Goal: Information Seeking & Learning: Check status

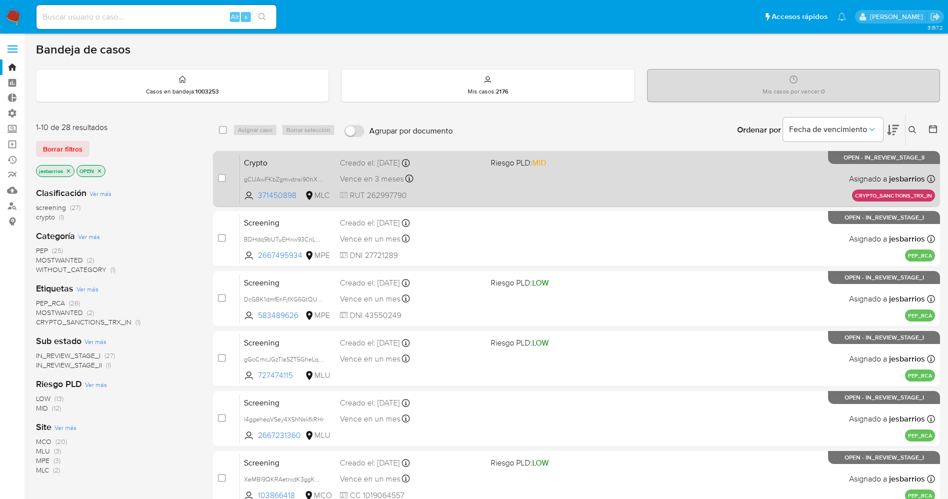
click at [555, 185] on div "Crypto gCUAwFKbZgmvdnsi90hXt8pz 371450898 MLC Riesgo PLD: MID Creado el: [DATE]…" at bounding box center [587, 178] width 695 height 50
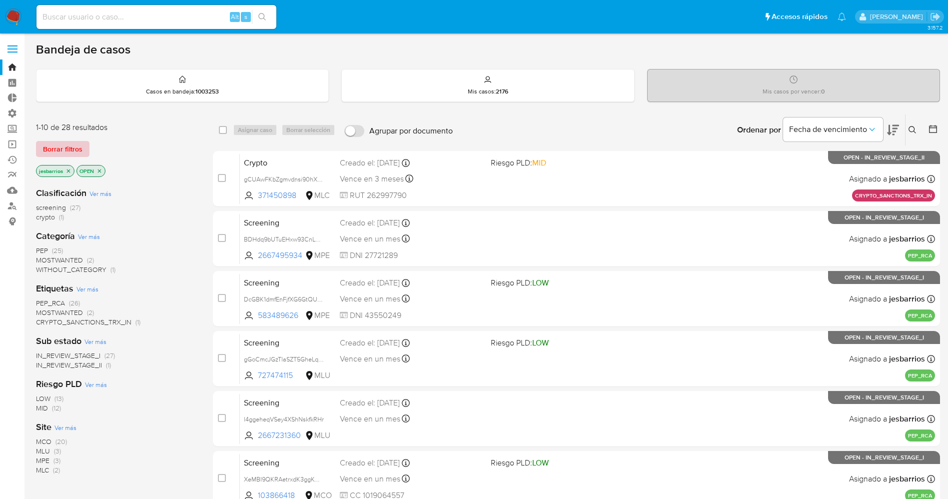
click at [71, 149] on span "Borrar filtros" at bounding box center [62, 149] width 39 height 14
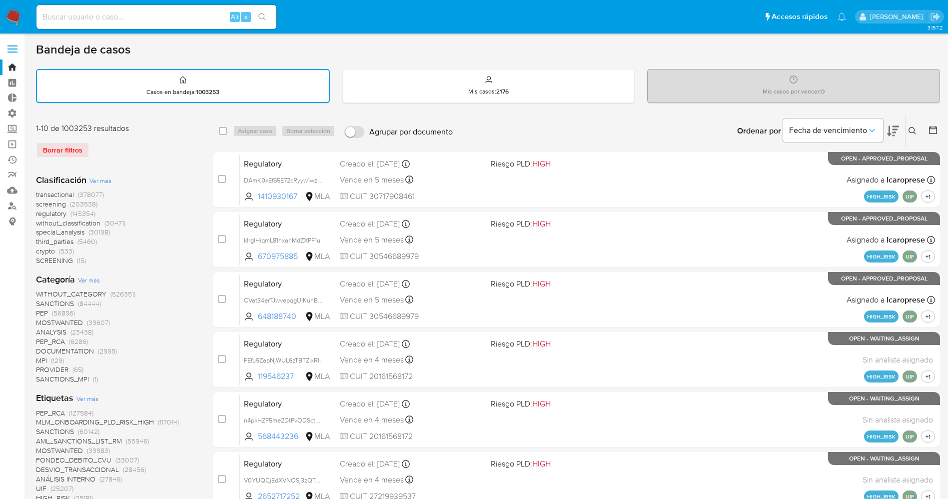
click at [49, 249] on span "crypto" at bounding box center [45, 251] width 19 height 10
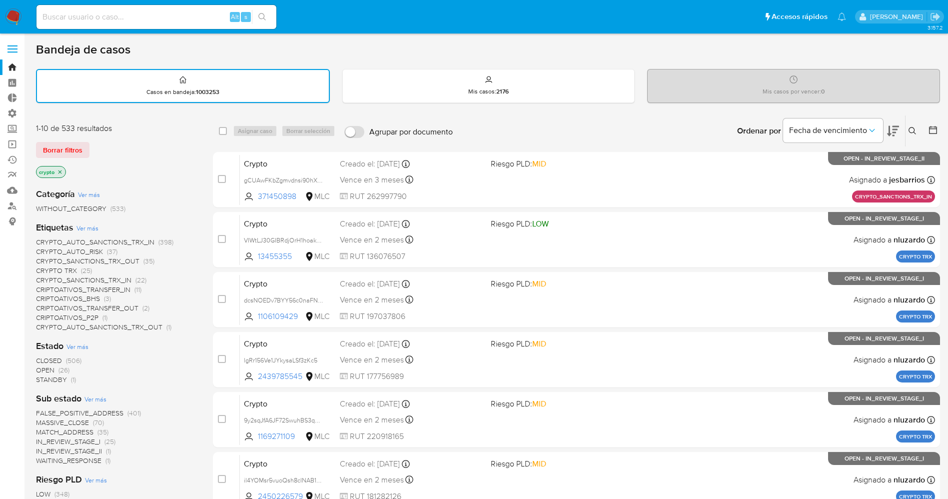
click at [88, 278] on span "CRYPTO_SANCTIONS_TRX_IN" at bounding box center [83, 280] width 95 height 10
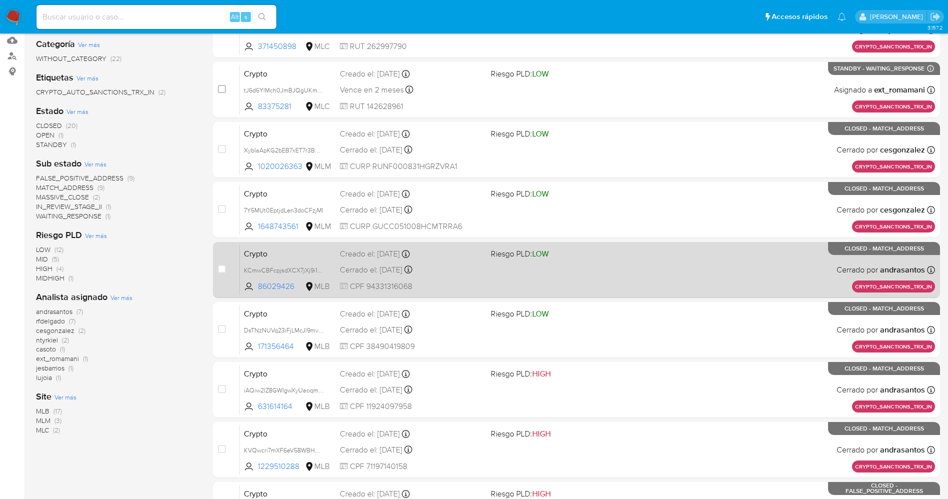
scroll to position [291, 0]
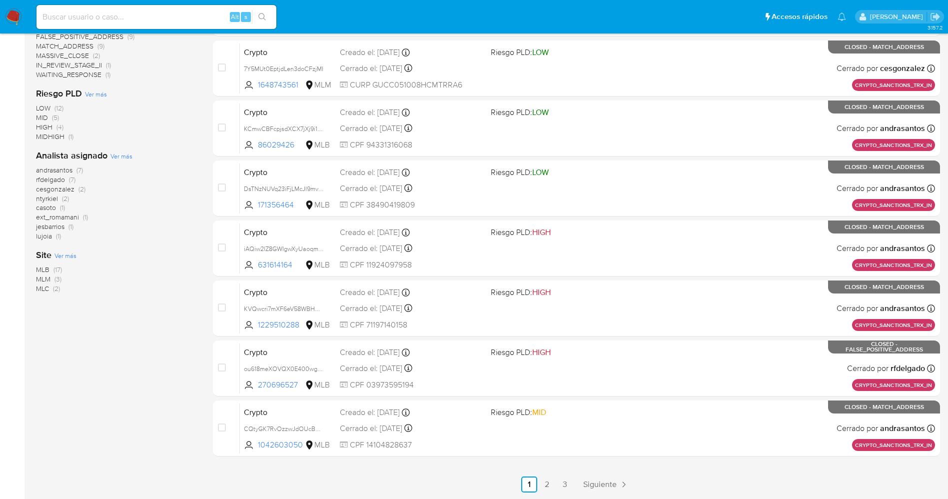
click at [45, 289] on span "MLC" at bounding box center [42, 288] width 13 height 10
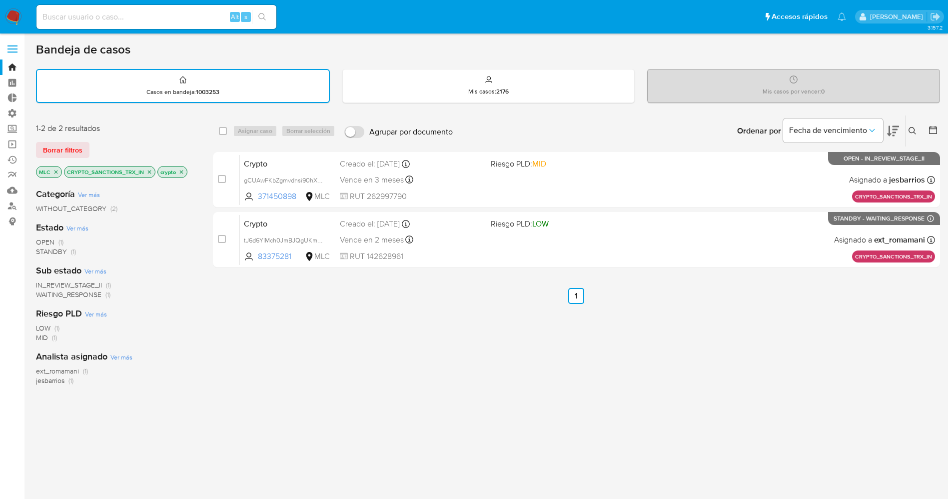
click at [55, 170] on icon "close-filter" at bounding box center [56, 172] width 6 height 6
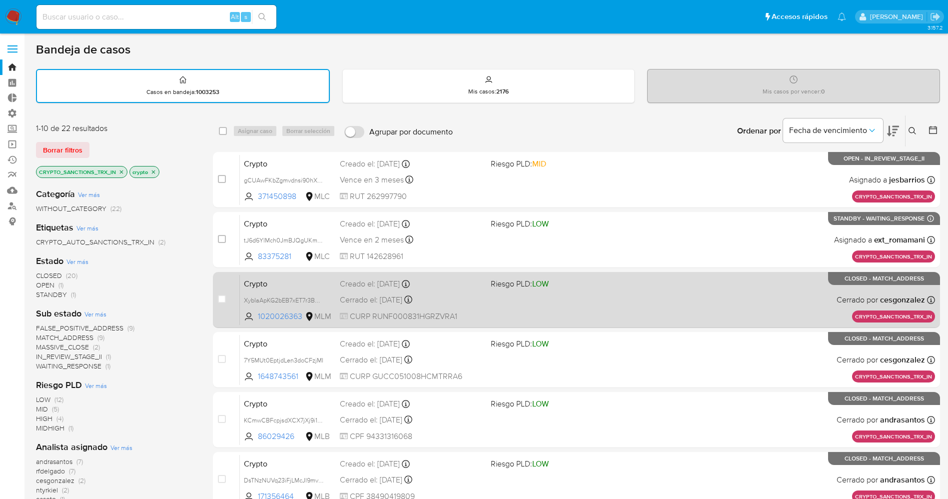
click at [530, 302] on div "Crypto XybIaApKG2bEB7xET7r3BREu 1020026363 MLM Riesgo PLD: LOW Creado el: 17/07…" at bounding box center [587, 299] width 695 height 50
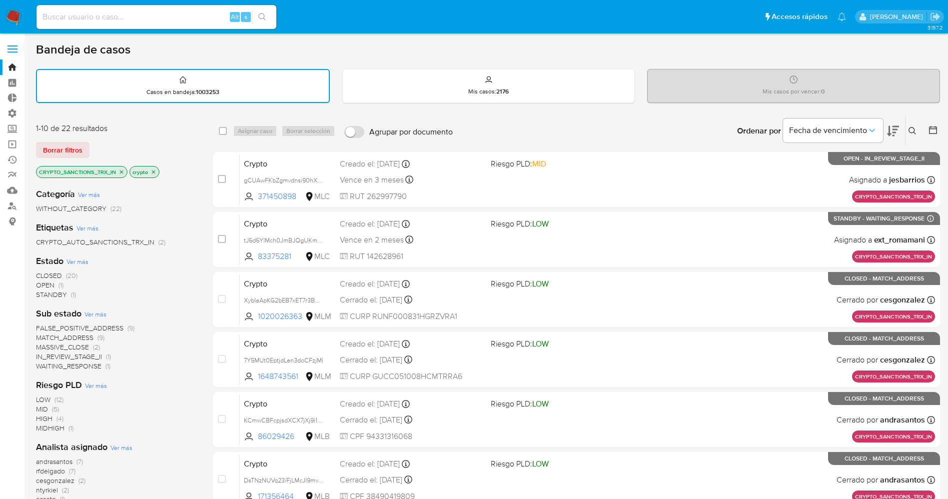
click at [119, 171] on icon "close-filter" at bounding box center [121, 172] width 6 height 6
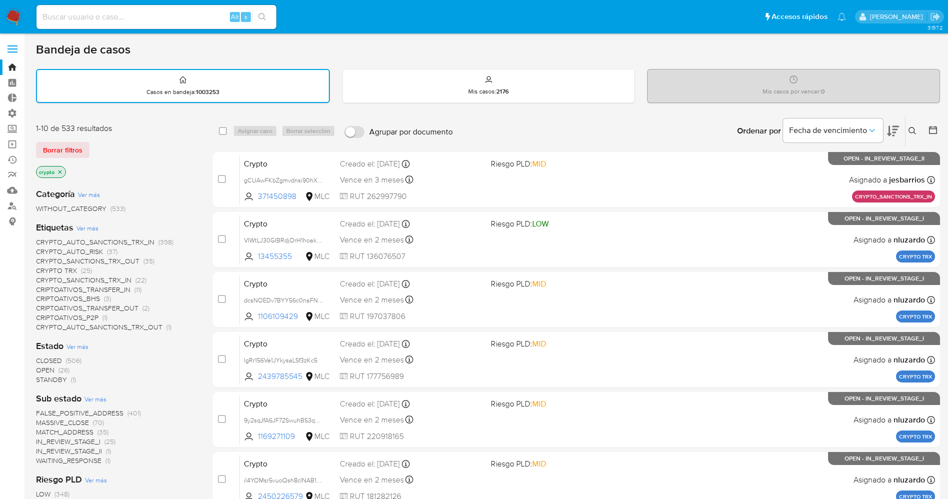
click at [120, 261] on span "CRYPTO_SANCTIONS_TRX_OUT" at bounding box center [87, 261] width 103 height 10
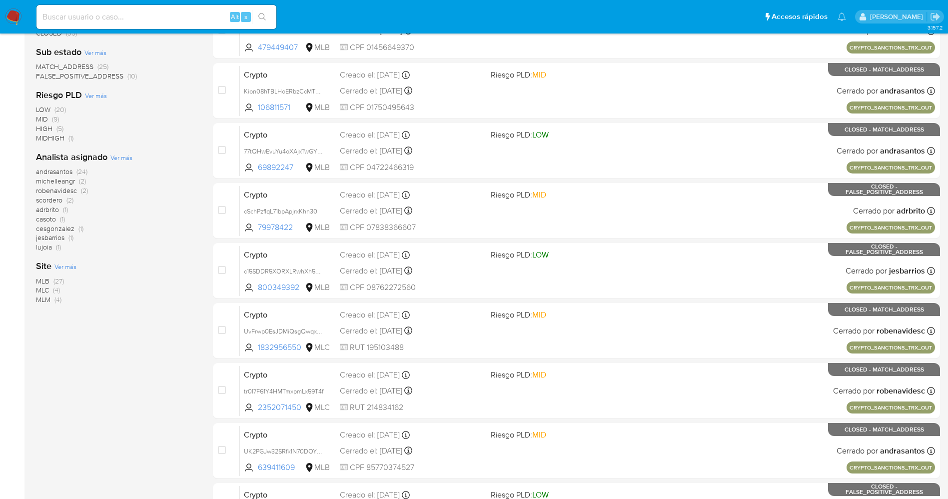
scroll to position [225, 0]
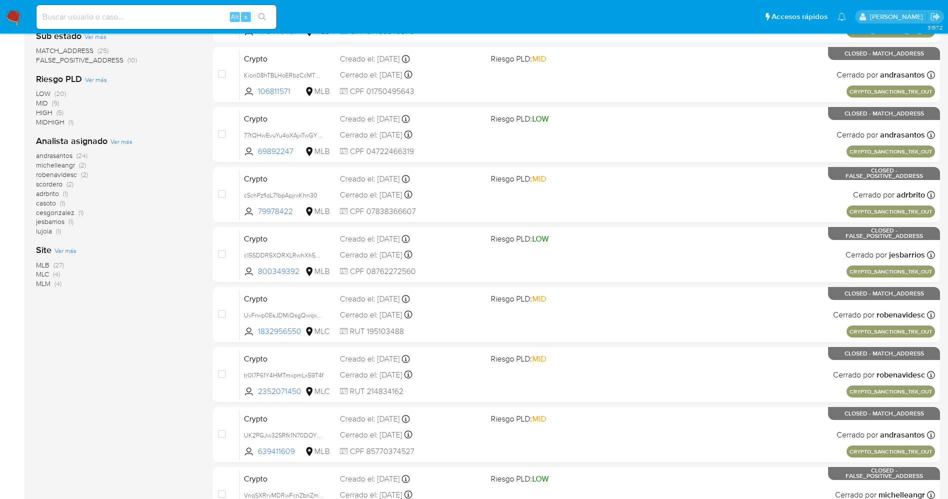
click at [41, 272] on span "MLC" at bounding box center [42, 274] width 13 height 10
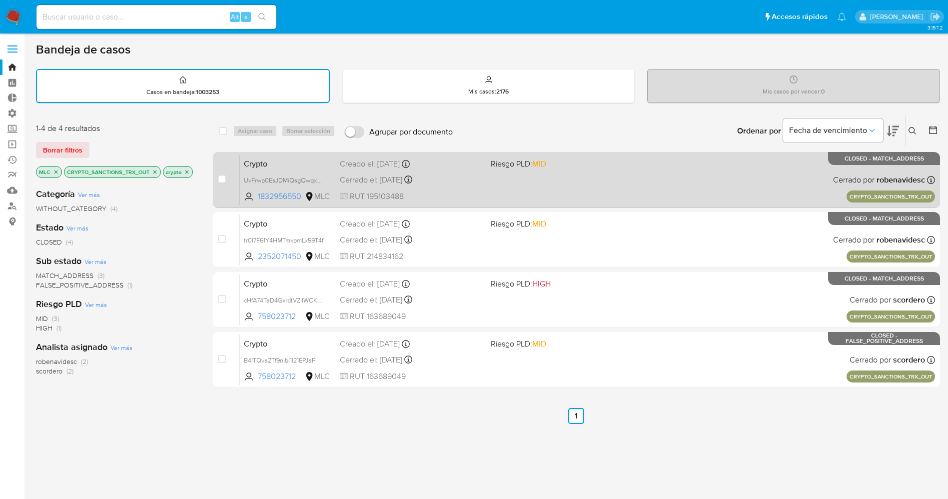
click at [603, 176] on div "Crypto UvFrwp0EsJDMiQsgQwqx9jam 1832956550 MLC Riesgo PLD: MID Creado el: 09/06…" at bounding box center [587, 179] width 695 height 50
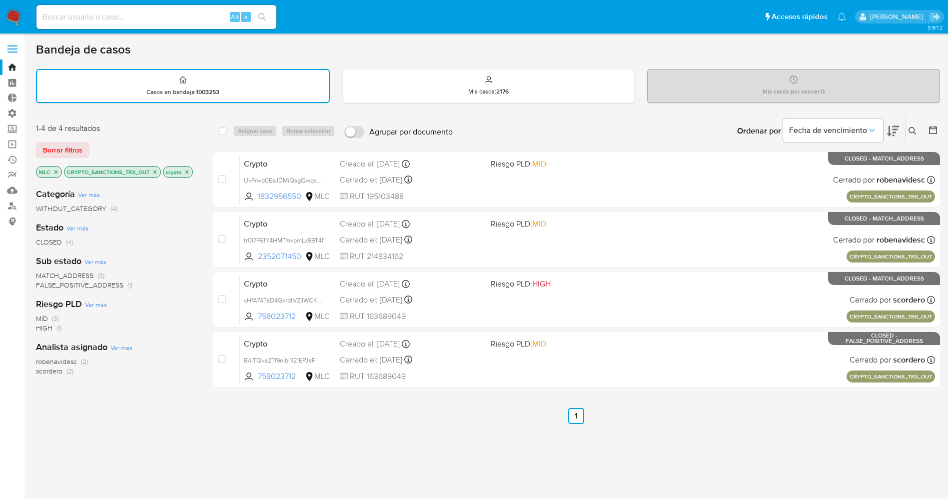
click at [153, 170] on icon "close-filter" at bounding box center [154, 171] width 3 height 3
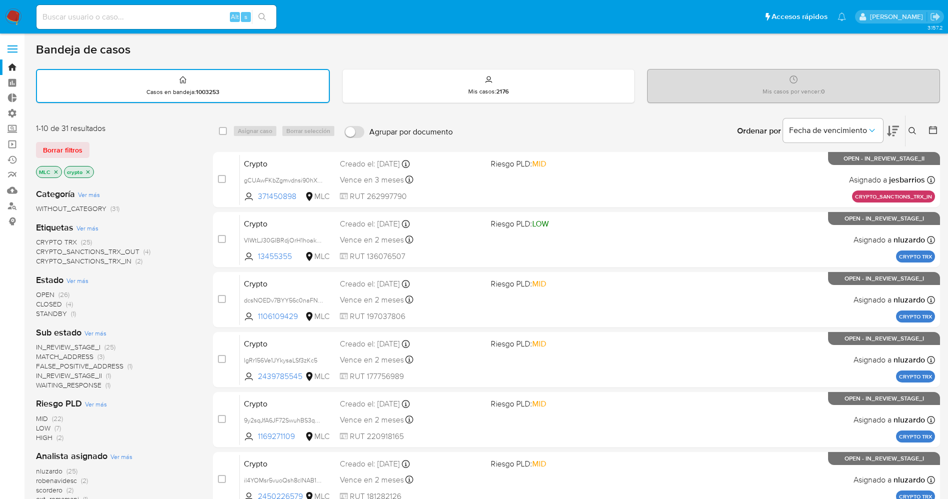
click at [54, 171] on icon "close-filter" at bounding box center [56, 172] width 6 height 6
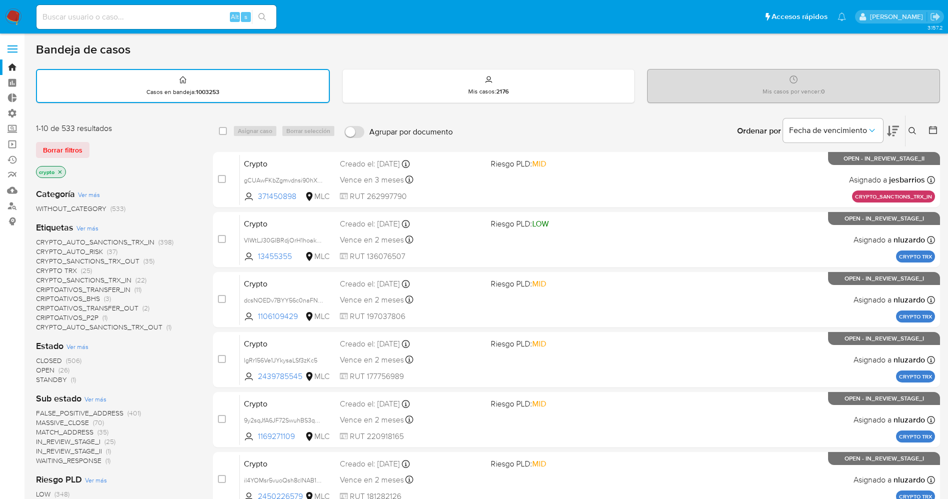
click at [130, 279] on span "CRYPTO_SANCTIONS_TRX_IN (22)" at bounding box center [91, 279] width 110 height 9
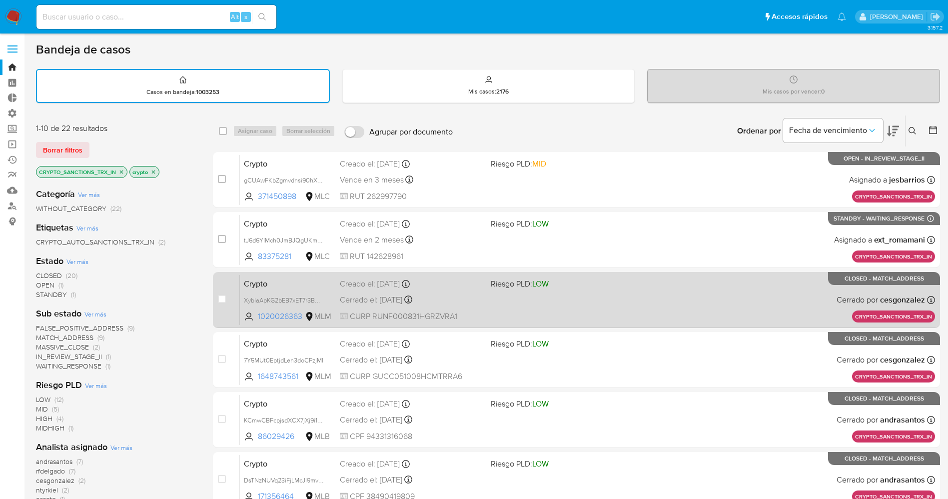
click at [549, 299] on div "Crypto XybIaApKG2bEB7xET7r3BREu 1020026363 MLM Riesgo PLD: LOW Creado el: 17/07…" at bounding box center [587, 299] width 695 height 50
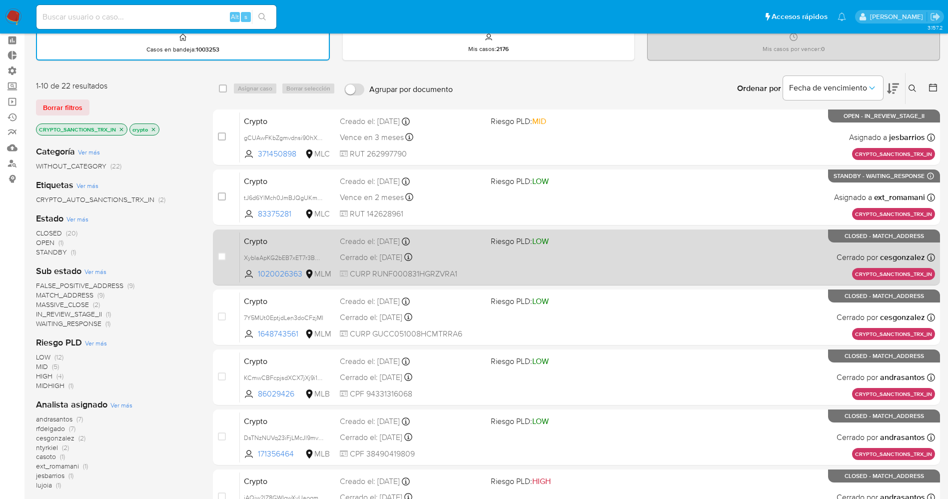
scroll to position [75, 0]
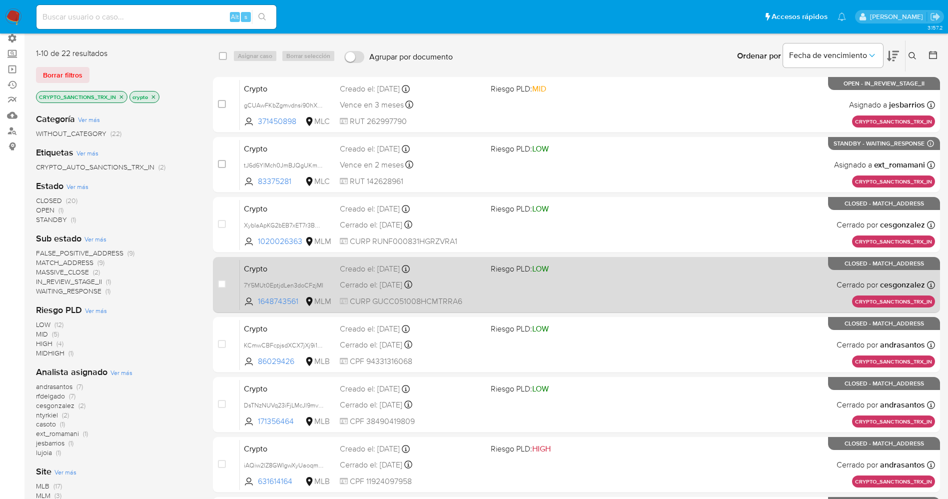
click at [542, 295] on div "Crypto 7Y5MUt0EptjdLen3doCFzjMI 1648743561 MLM Riesgo PLD: LOW Creado el: 16/07…" at bounding box center [587, 284] width 695 height 50
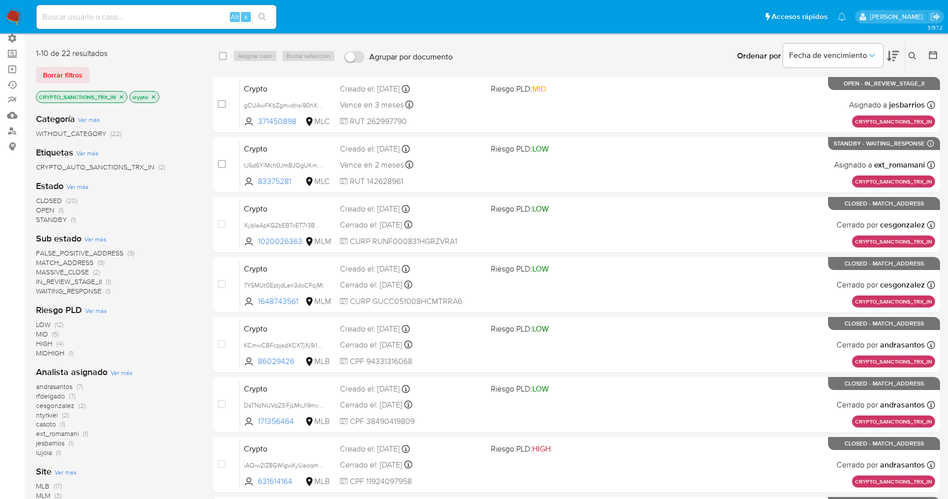
click at [113, 20] on input at bounding box center [156, 16] width 240 height 13
paste input "171356464"
type input "171356464"
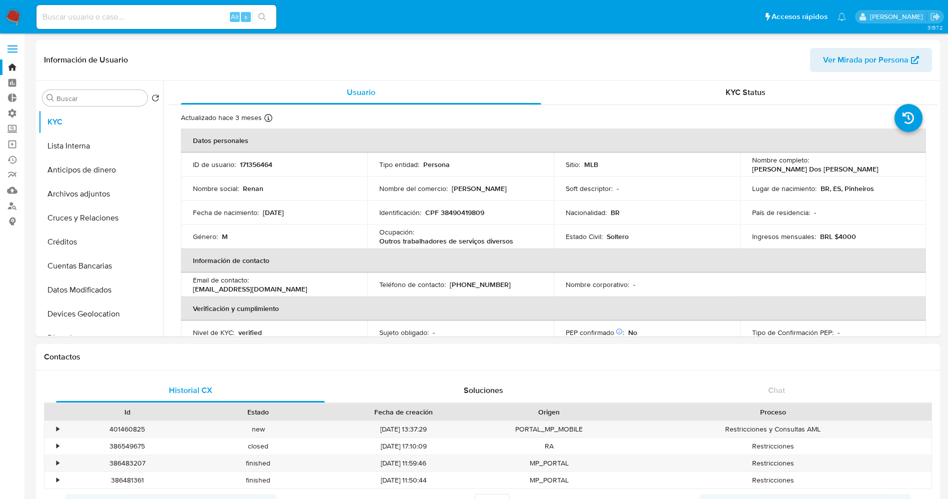
select select "10"
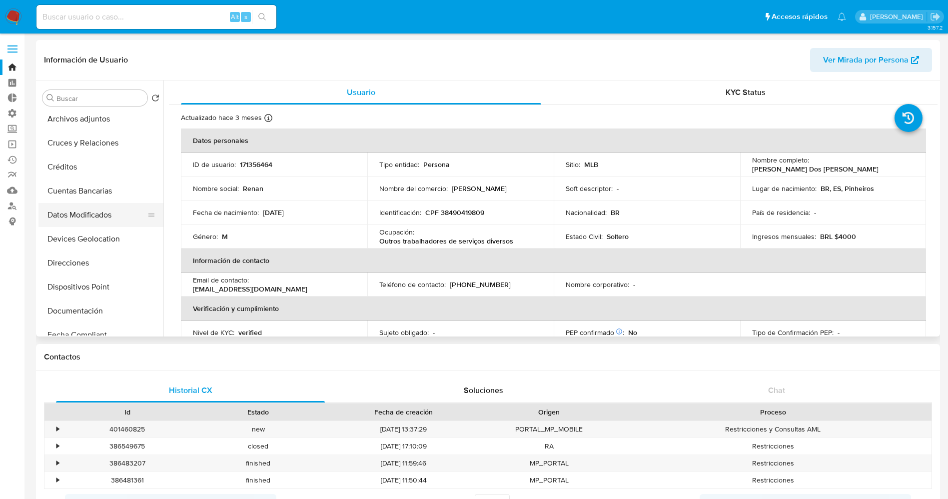
scroll to position [150, 0]
click at [83, 307] on button "Historial Casos" at bounding box center [96, 308] width 117 height 24
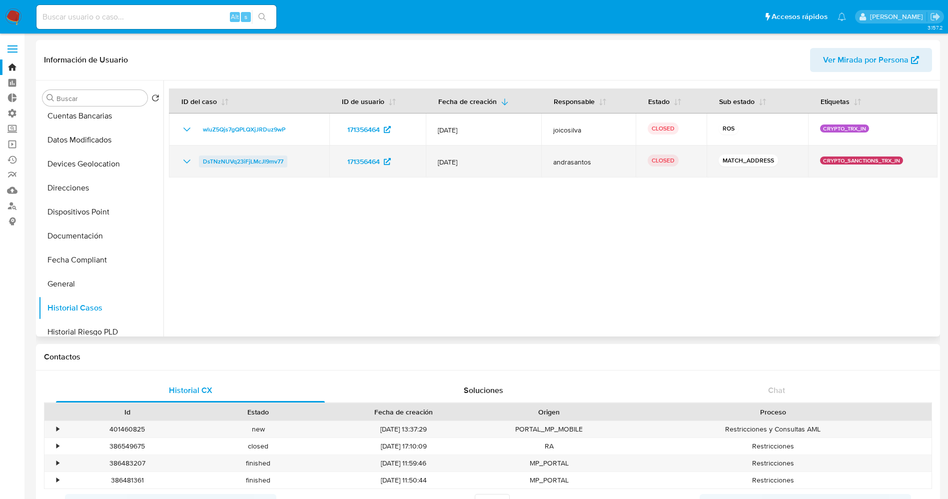
click at [238, 165] on span "DsTNzNUVq23iFjLMcJl9mv77" at bounding box center [243, 161] width 80 height 12
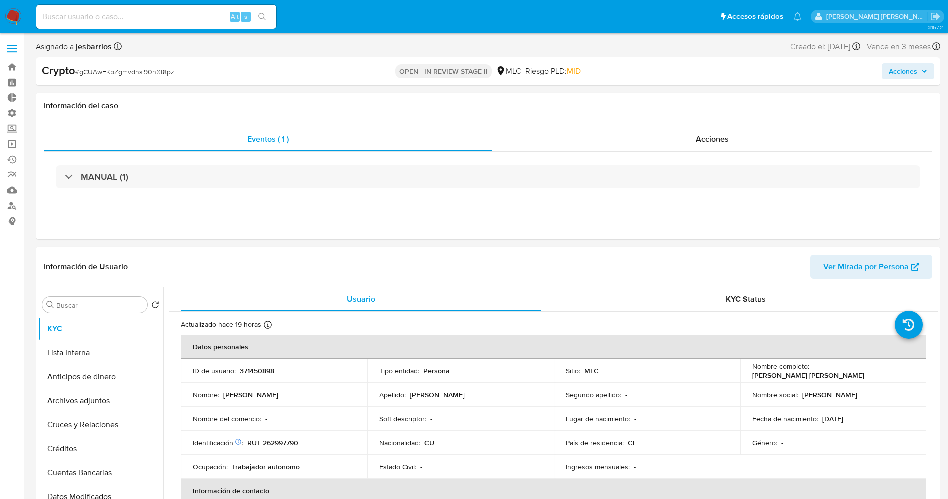
select select "10"
click at [13, 16] on img at bounding box center [13, 16] width 17 height 17
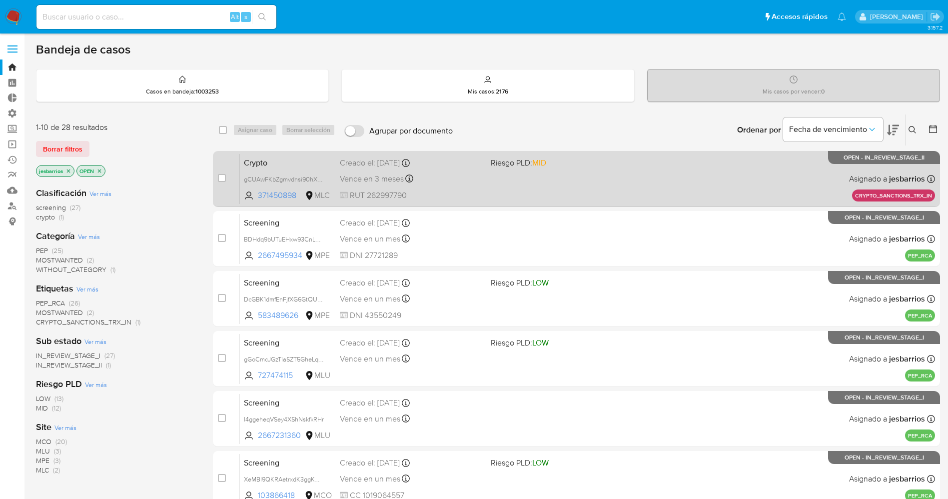
click at [624, 179] on div "Crypto gCUAwFKbZgmvdnsi90hXt8pz 371450898 MLC Riesgo PLD: MID Creado el: [DATE]…" at bounding box center [587, 178] width 695 height 50
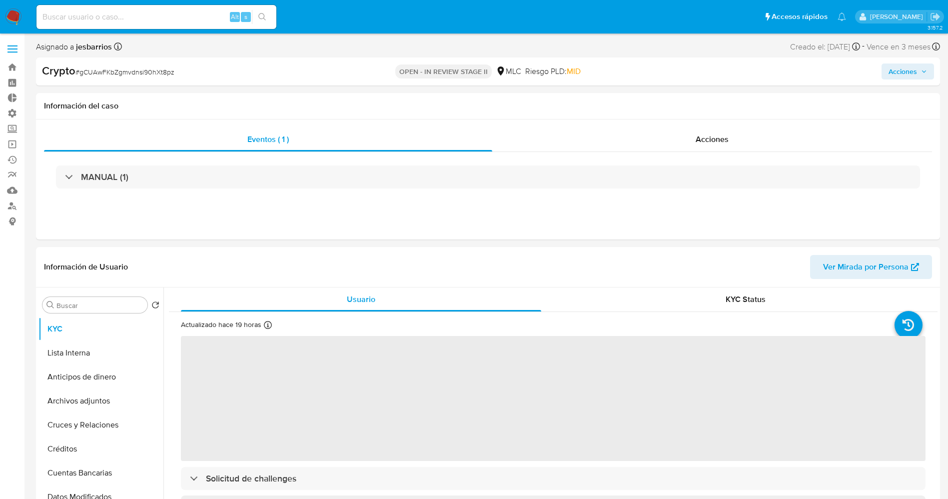
select select "10"
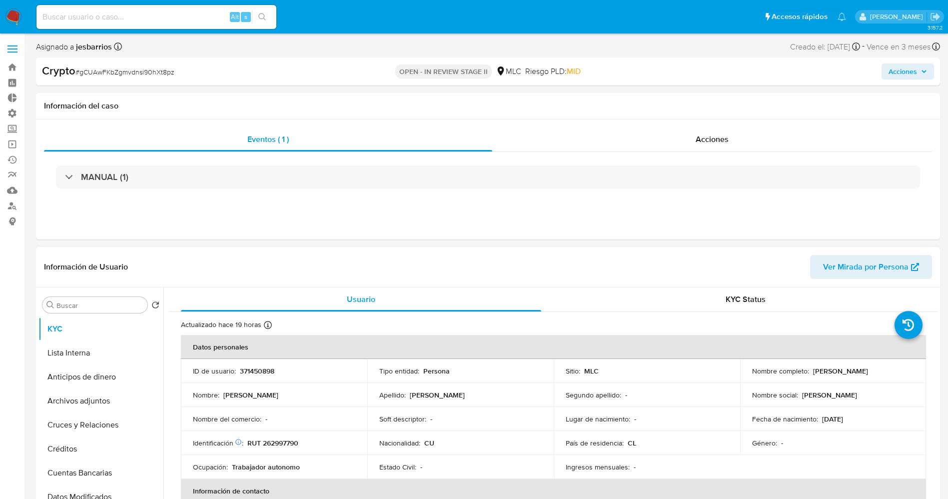
drag, startPoint x: 750, startPoint y: 378, endPoint x: 849, endPoint y: 374, distance: 99.1
click at [849, 374] on div "Nombre completo : Lázaro Yosmel Becerra Mendez" at bounding box center [833, 370] width 162 height 9
copy p "Lázaro Yosmel Becerra Mendez"
click at [720, 139] on span "Acciones" at bounding box center [712, 138] width 33 height 11
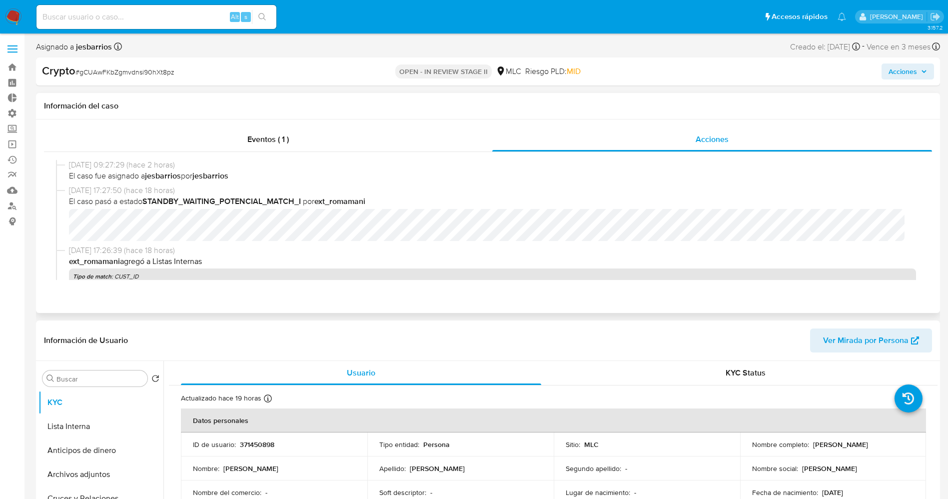
scroll to position [75, 0]
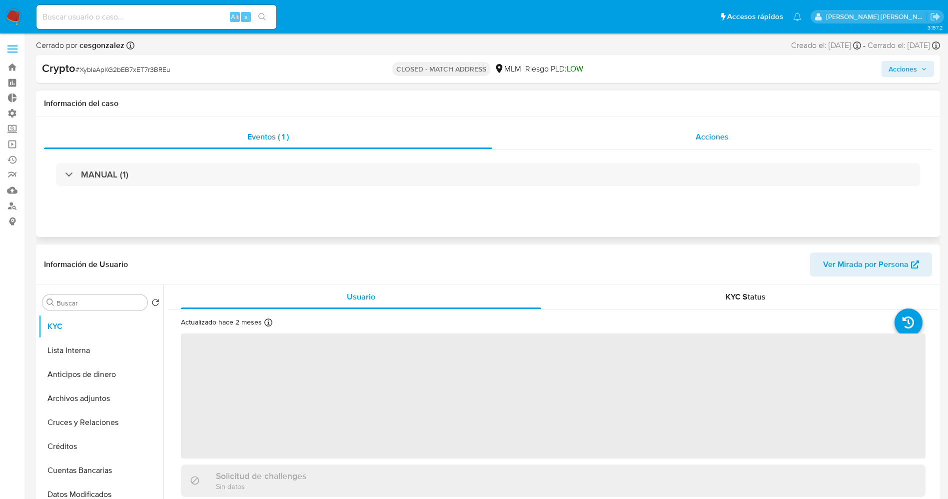
click at [683, 129] on div "Acciones" at bounding box center [712, 137] width 440 height 24
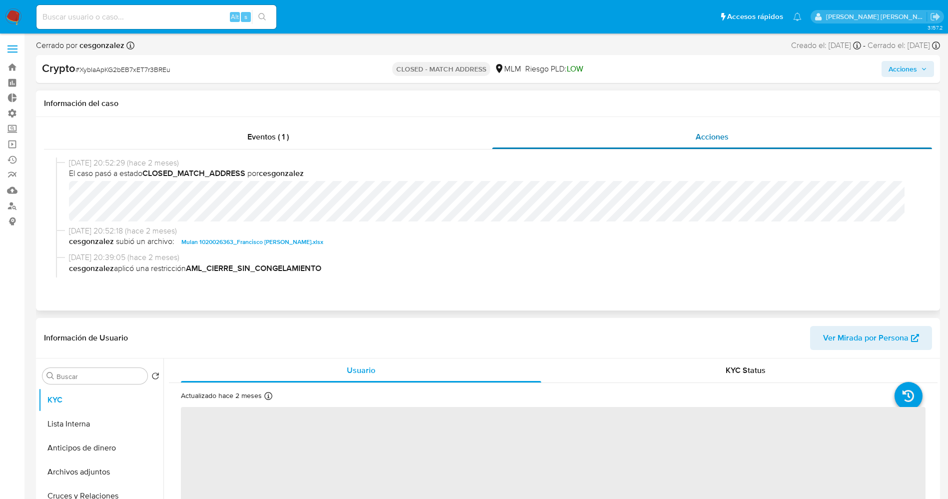
click at [691, 134] on div "Acciones" at bounding box center [712, 137] width 440 height 24
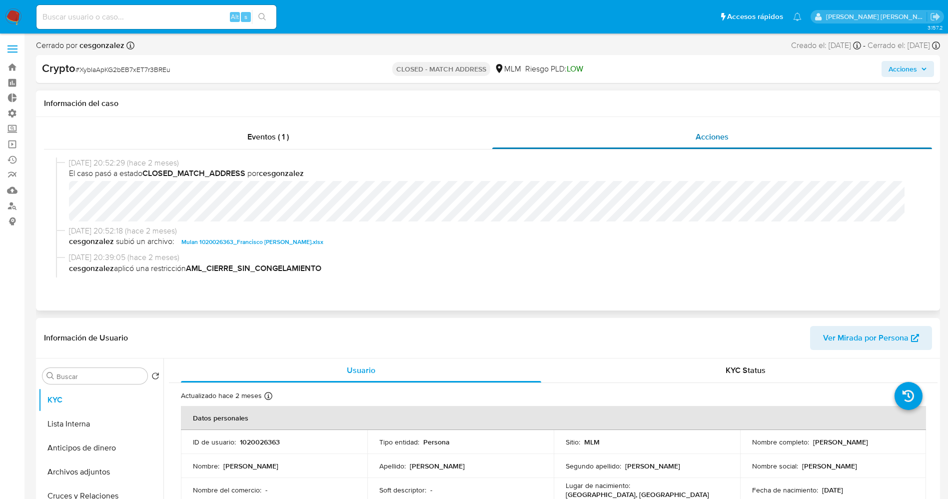
select select "10"
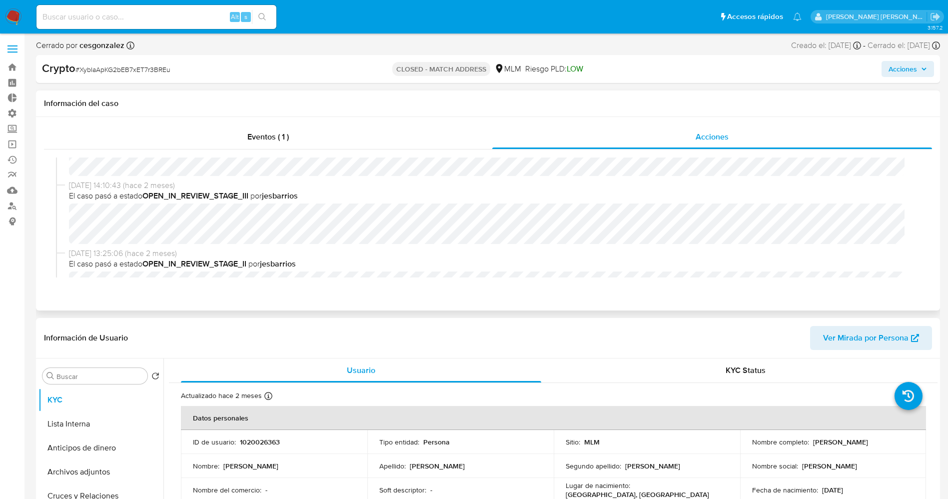
scroll to position [225, 0]
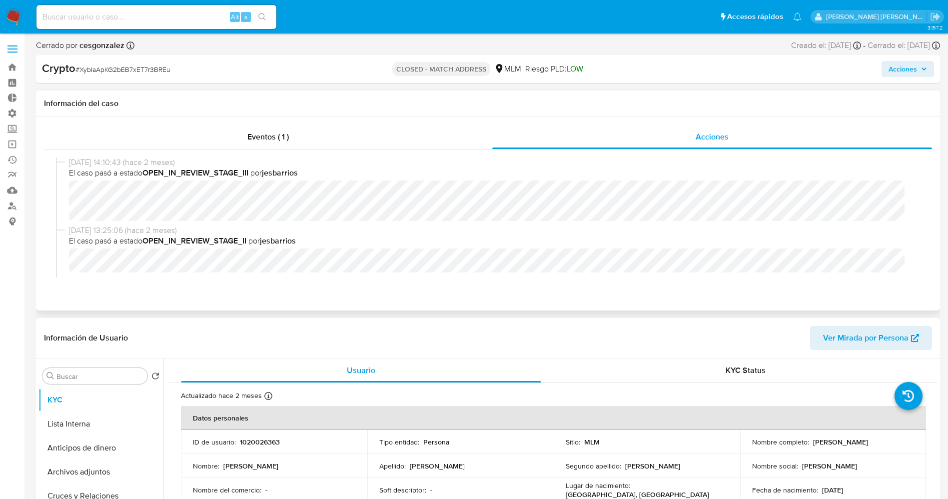
click at [752, 217] on div "17/07/2025 14:10:43 (hace 2 meses) El caso pasó a estado OPEN_IN_REVIEW_STAGE_I…" at bounding box center [488, 191] width 864 height 68
drag, startPoint x: 8, startPoint y: 22, endPoint x: 51, endPoint y: 6, distance: 45.9
click at [8, 22] on img at bounding box center [13, 16] width 17 height 17
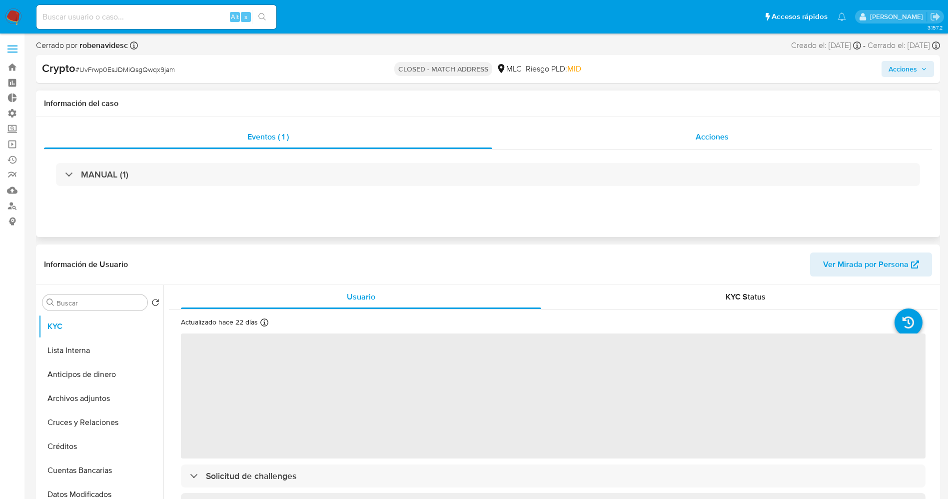
click at [696, 143] on div "Acciones" at bounding box center [712, 137] width 440 height 24
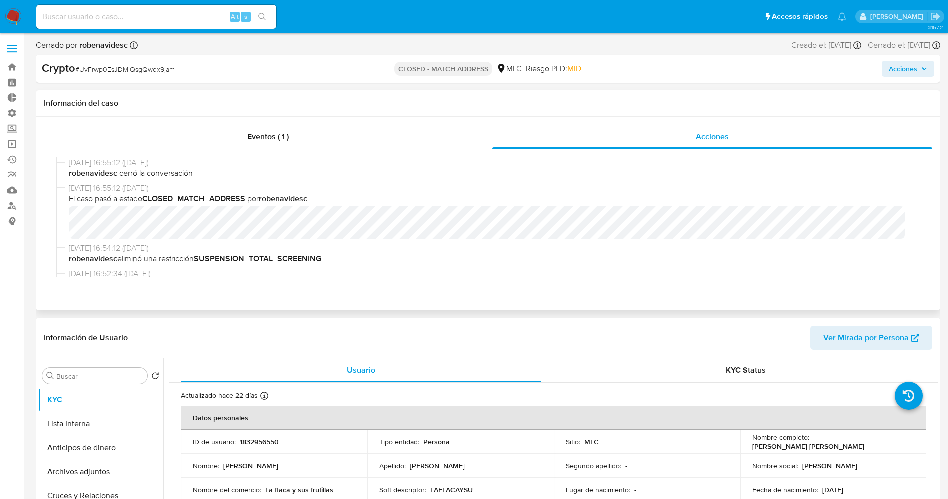
select select "10"
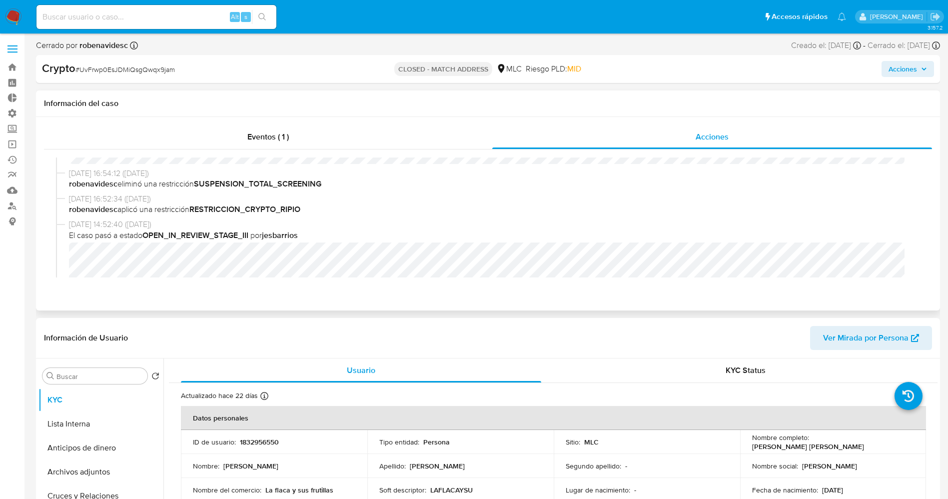
scroll to position [150, 0]
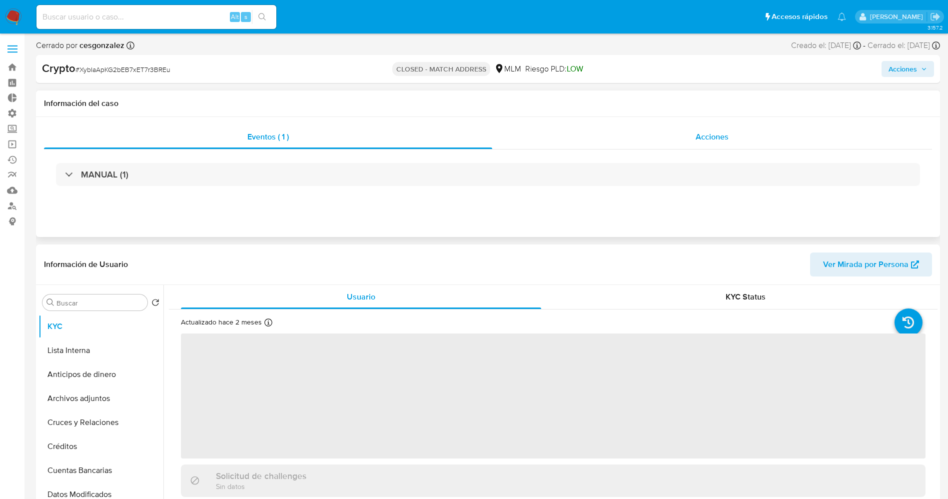
click at [717, 138] on span "Acciones" at bounding box center [712, 136] width 33 height 11
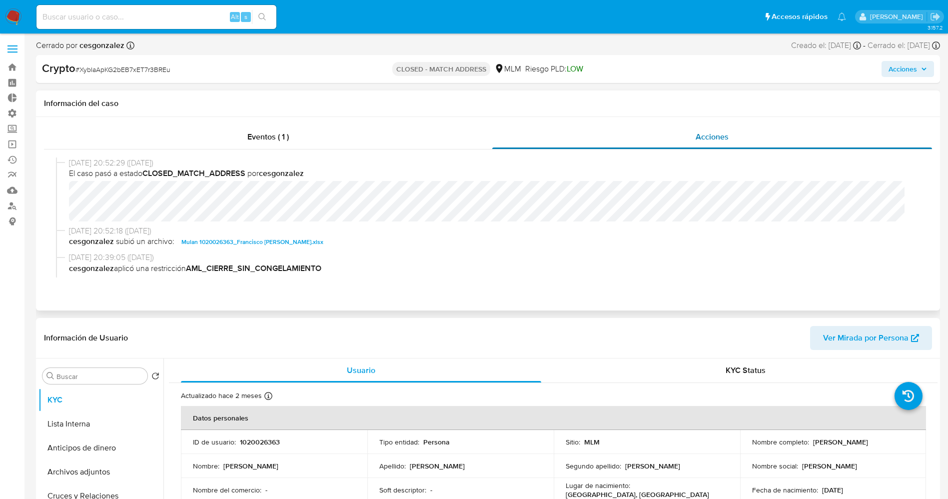
select select "10"
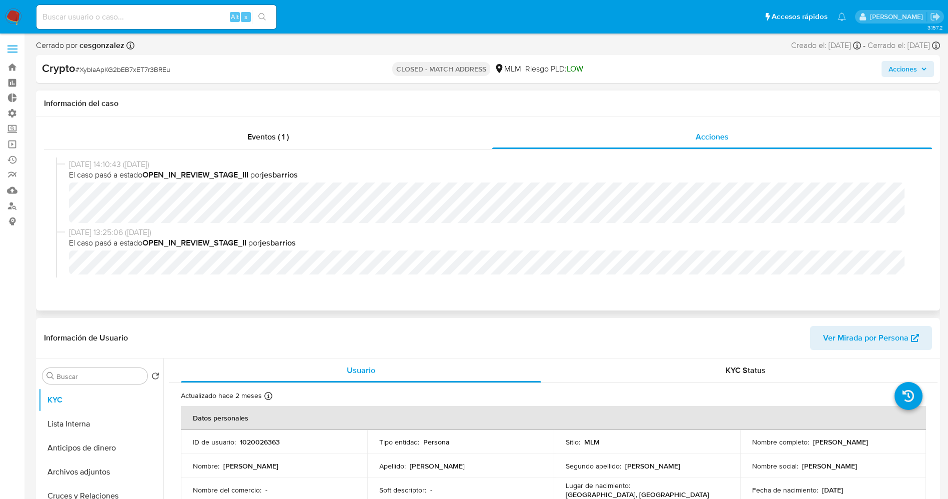
scroll to position [225, 0]
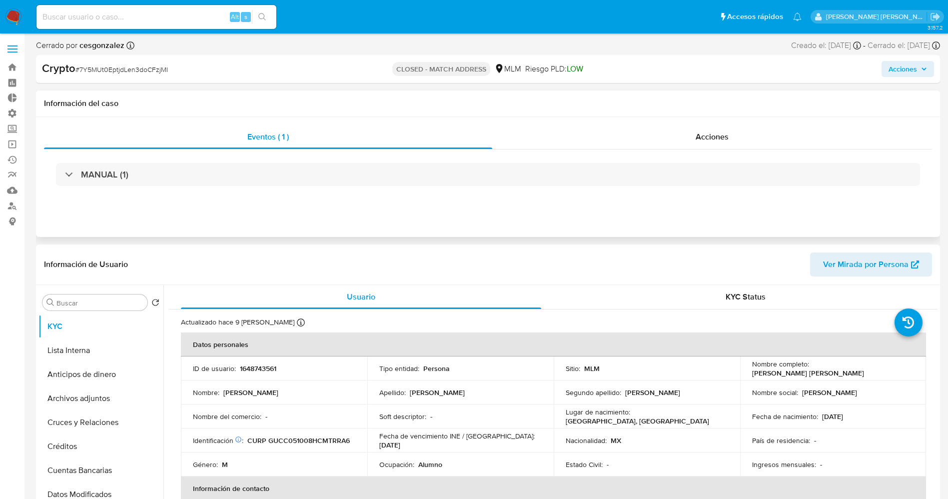
select select "10"
click at [714, 126] on div "Acciones" at bounding box center [712, 137] width 440 height 24
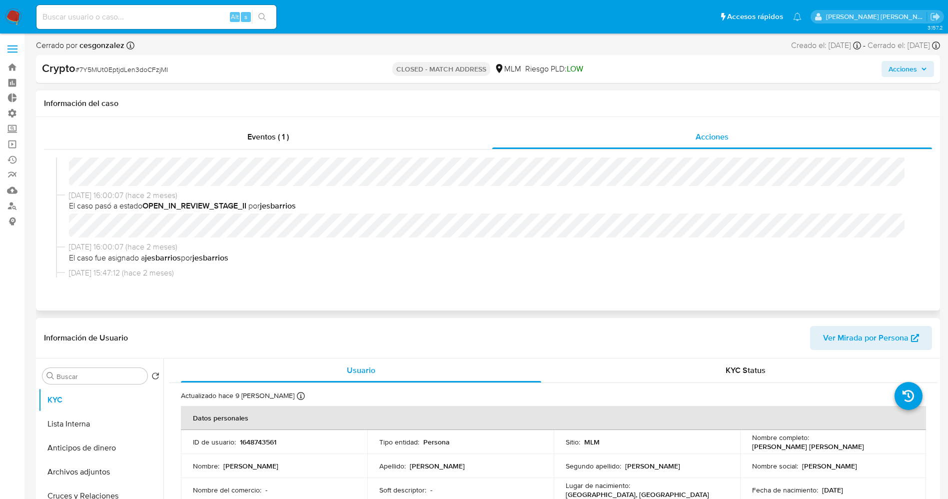
scroll to position [150, 0]
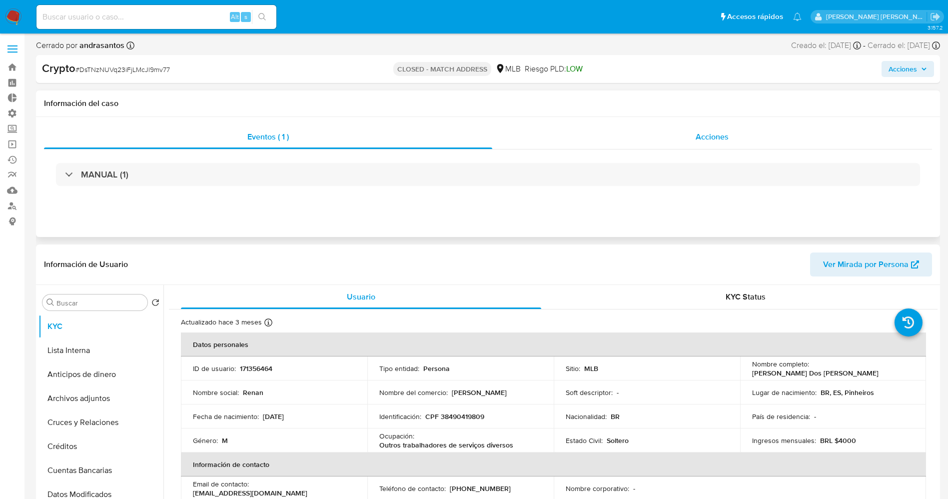
select select "10"
click at [727, 137] on span "Acciones" at bounding box center [712, 136] width 33 height 11
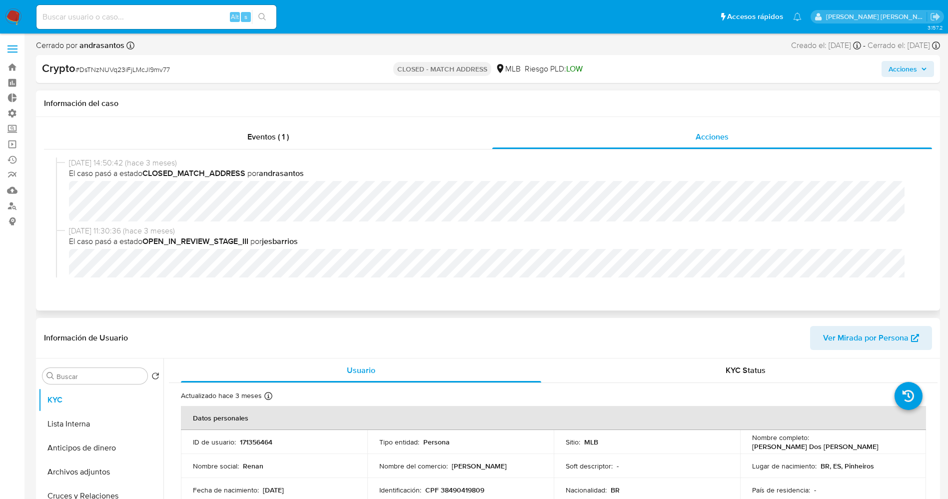
scroll to position [75, 0]
